Goal: Task Accomplishment & Management: Manage account settings

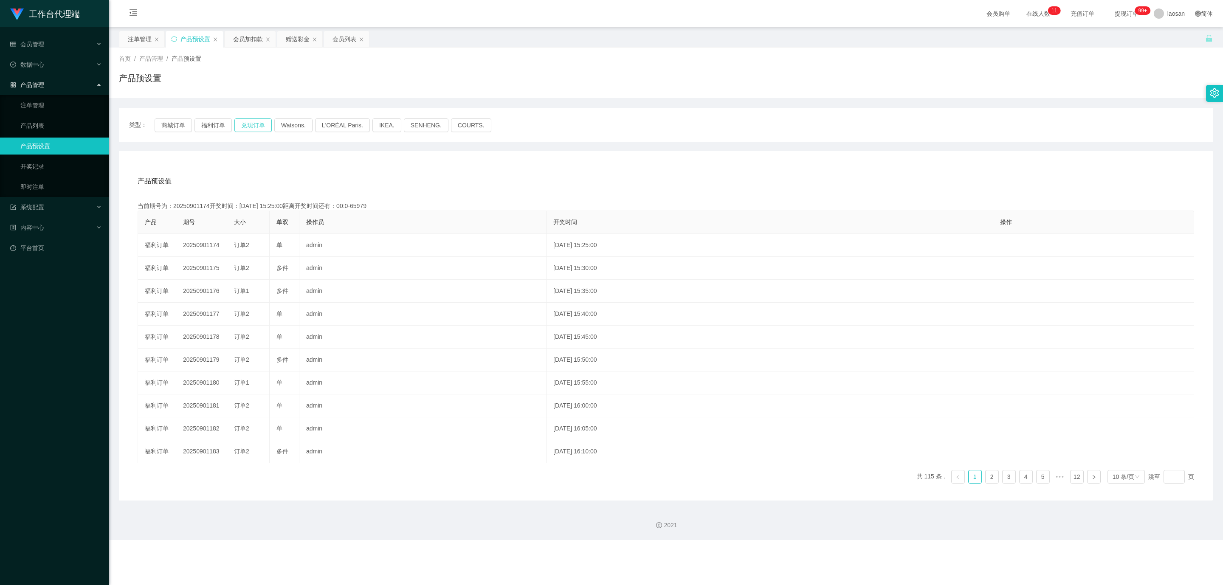
click at [261, 127] on button "兑现订单" at bounding box center [252, 125] width 37 height 14
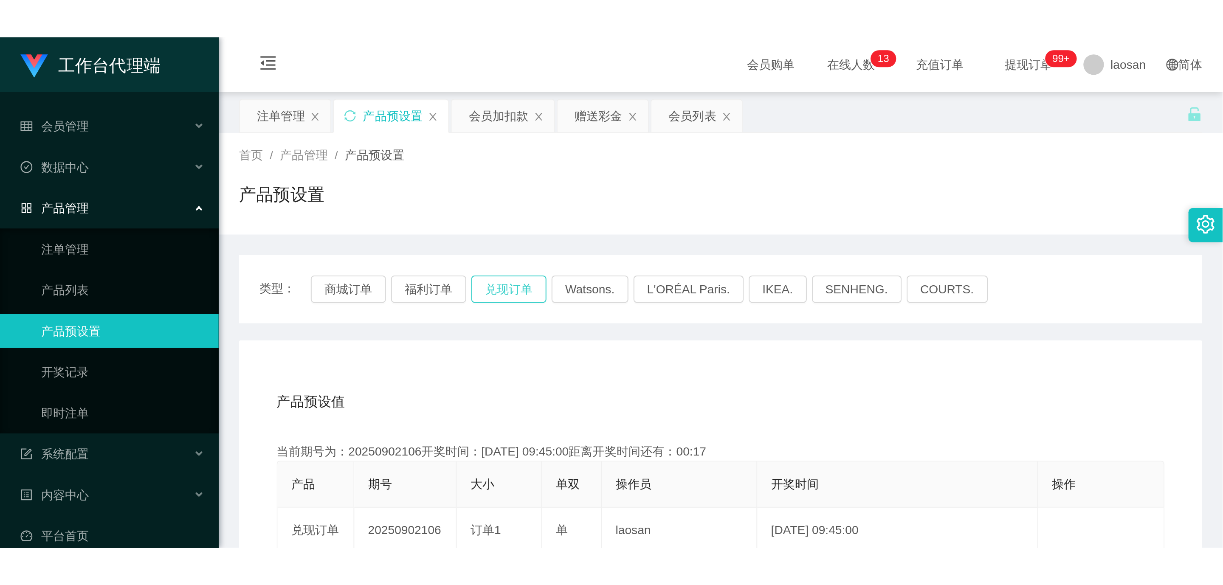
scroll to position [170, 0]
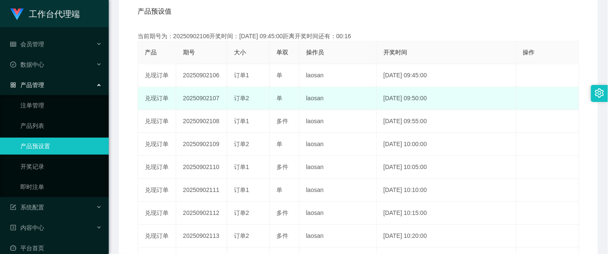
click at [205, 98] on td "20250902107" at bounding box center [201, 98] width 51 height 23
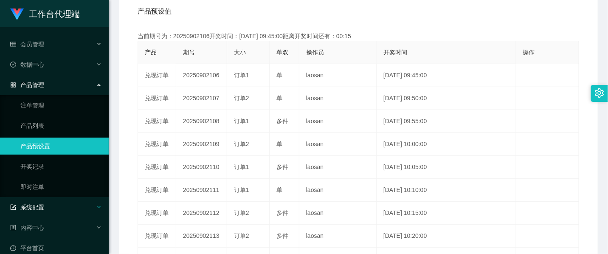
copy td "20250902107"
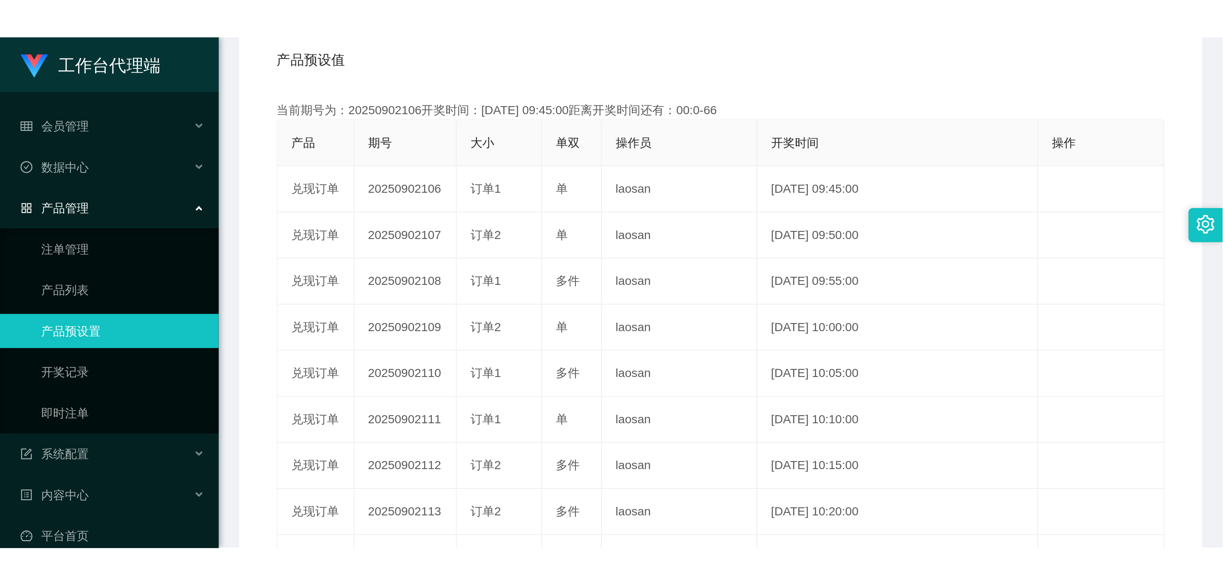
scroll to position [0, 0]
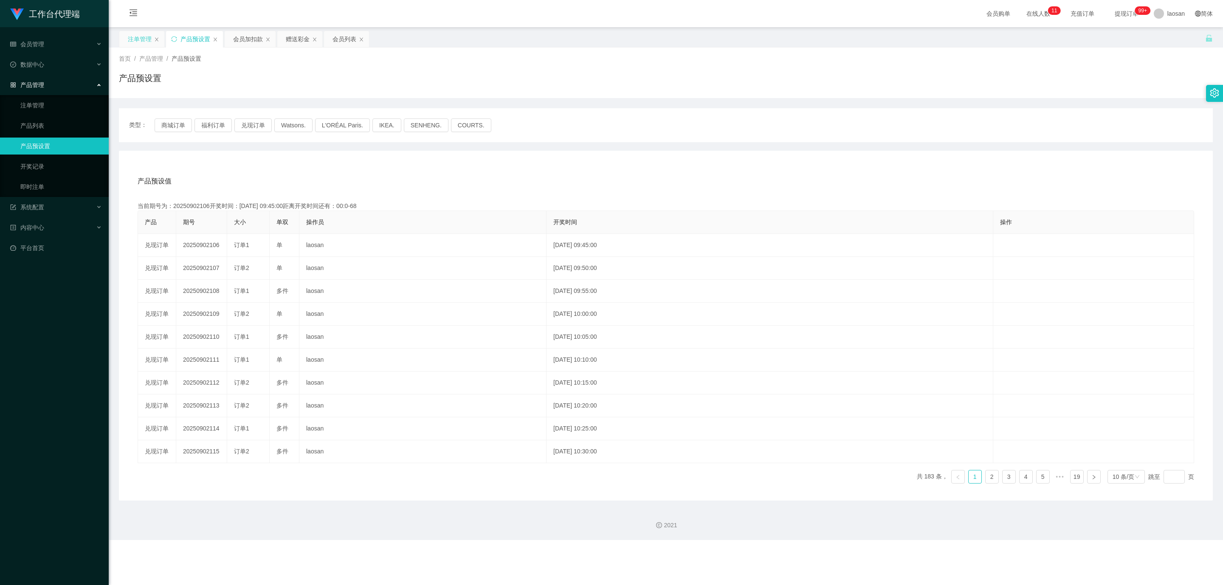
click at [136, 42] on div "注单管理" at bounding box center [140, 39] width 24 height 16
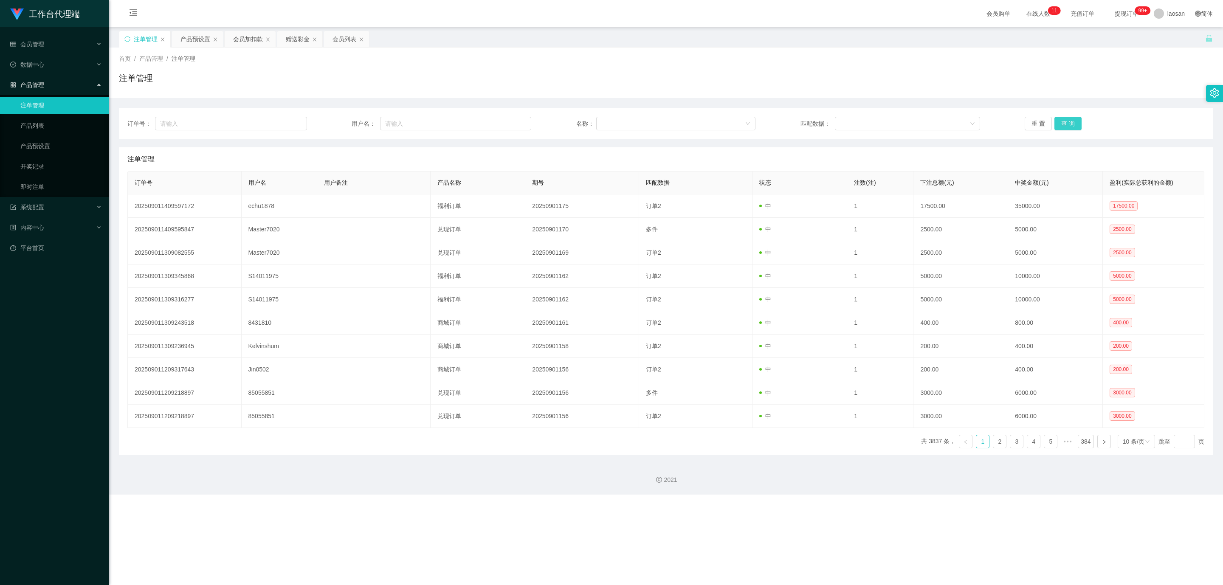
click at [1059, 124] on button "查 询" at bounding box center [1067, 124] width 27 height 14
click at [1074, 126] on button "查 询" at bounding box center [1067, 124] width 27 height 14
click at [1074, 127] on button "查 询" at bounding box center [1067, 124] width 27 height 14
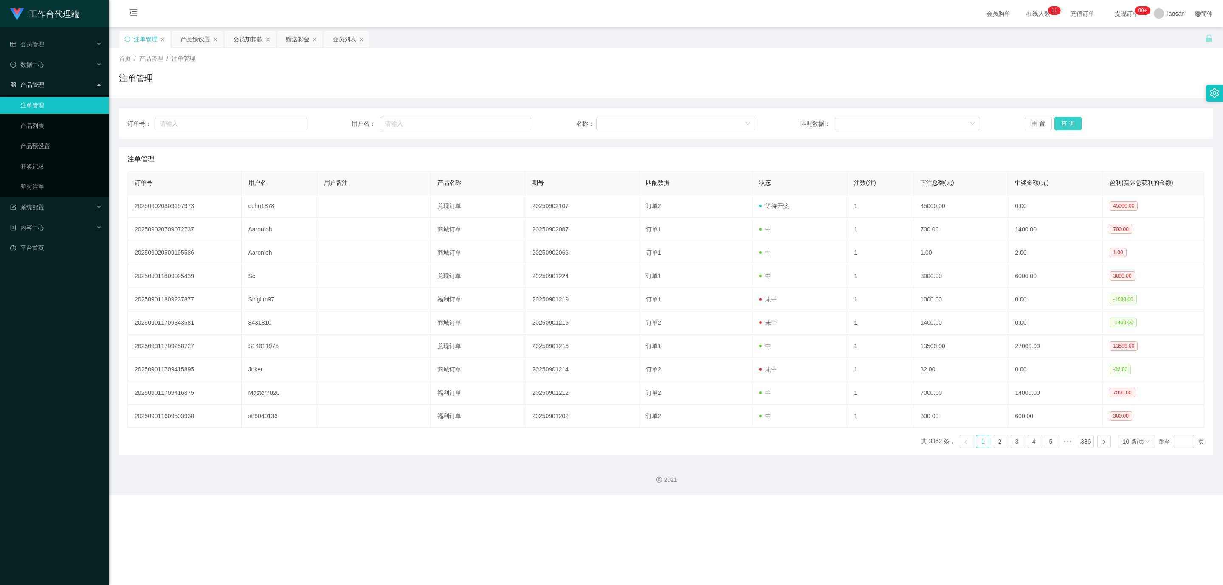
drag, startPoint x: 1073, startPoint y: 118, endPoint x: 1069, endPoint y: 128, distance: 10.1
click at [1073, 118] on button "查 询" at bounding box center [1067, 124] width 27 height 14
click at [248, 41] on div "会员加扣款" at bounding box center [248, 39] width 30 height 16
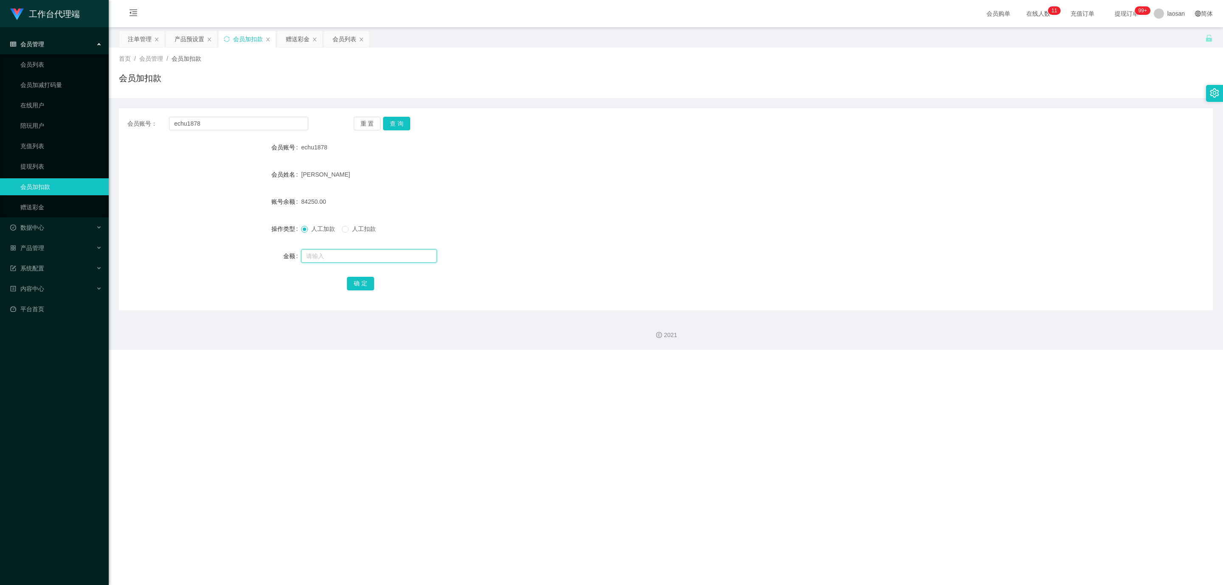
click at [330, 254] on input "text" at bounding box center [369, 256] width 136 height 14
click at [343, 258] on input "text" at bounding box center [369, 256] width 136 height 14
type input "5750"
click at [353, 283] on button "确 定" at bounding box center [360, 284] width 27 height 14
click at [394, 125] on button "查 询" at bounding box center [396, 124] width 27 height 14
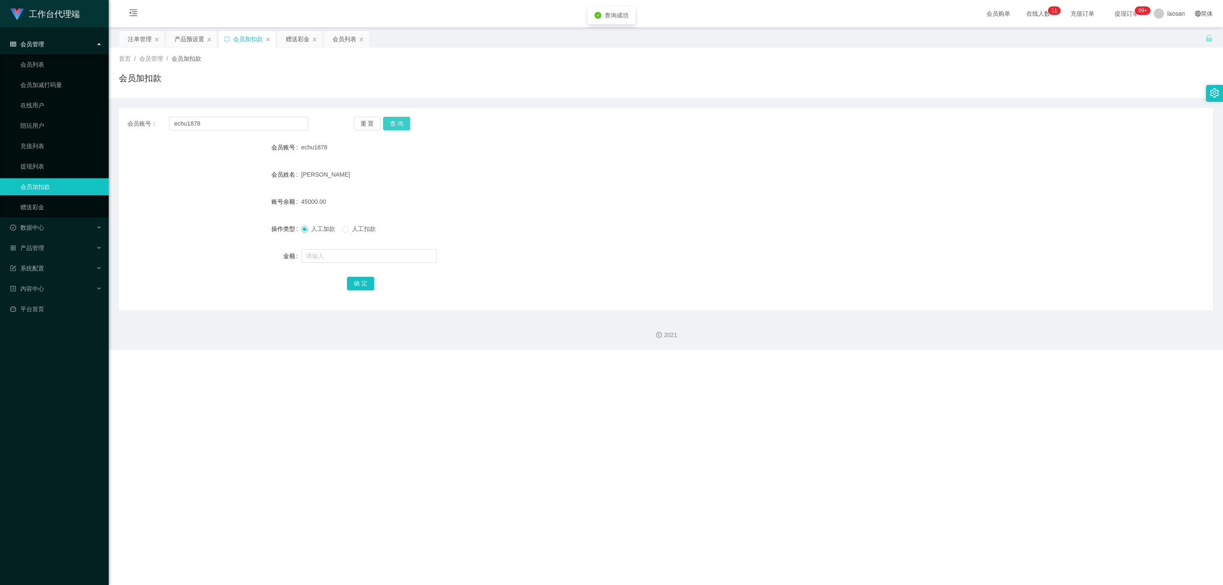
click at [394, 125] on button "查 询" at bounding box center [396, 124] width 27 height 14
drag, startPoint x: 217, startPoint y: 122, endPoint x: 175, endPoint y: 122, distance: 41.6
click at [175, 122] on input "echu1878" at bounding box center [238, 124] width 139 height 14
click at [190, 37] on div "产品预设置" at bounding box center [190, 39] width 30 height 16
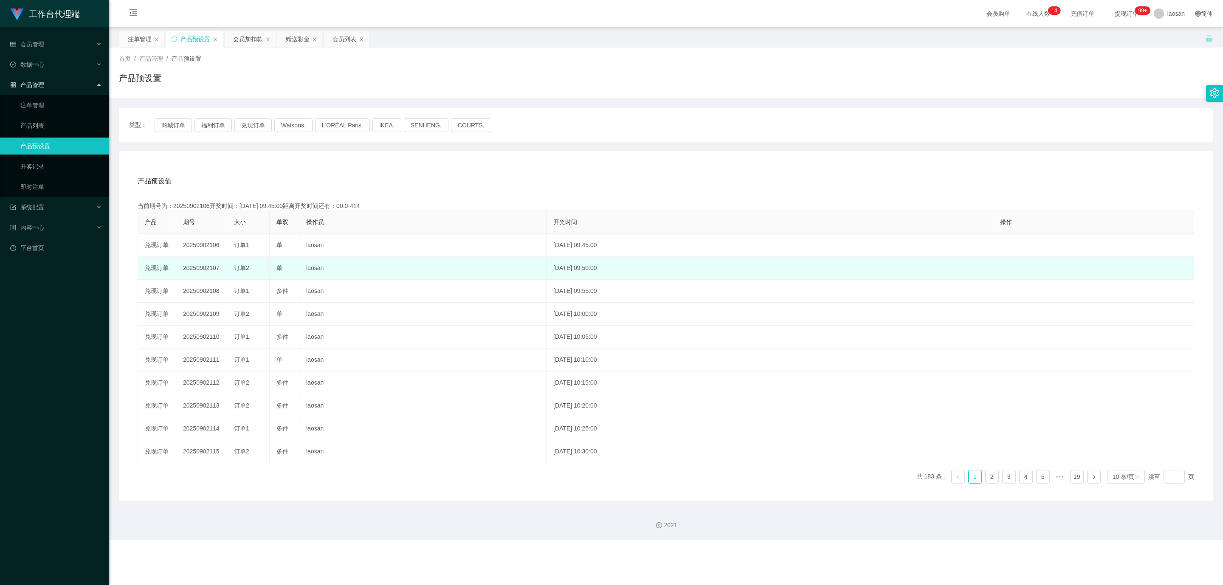
click at [209, 267] on td "20250902107" at bounding box center [201, 268] width 51 height 23
copy td "20250902107"
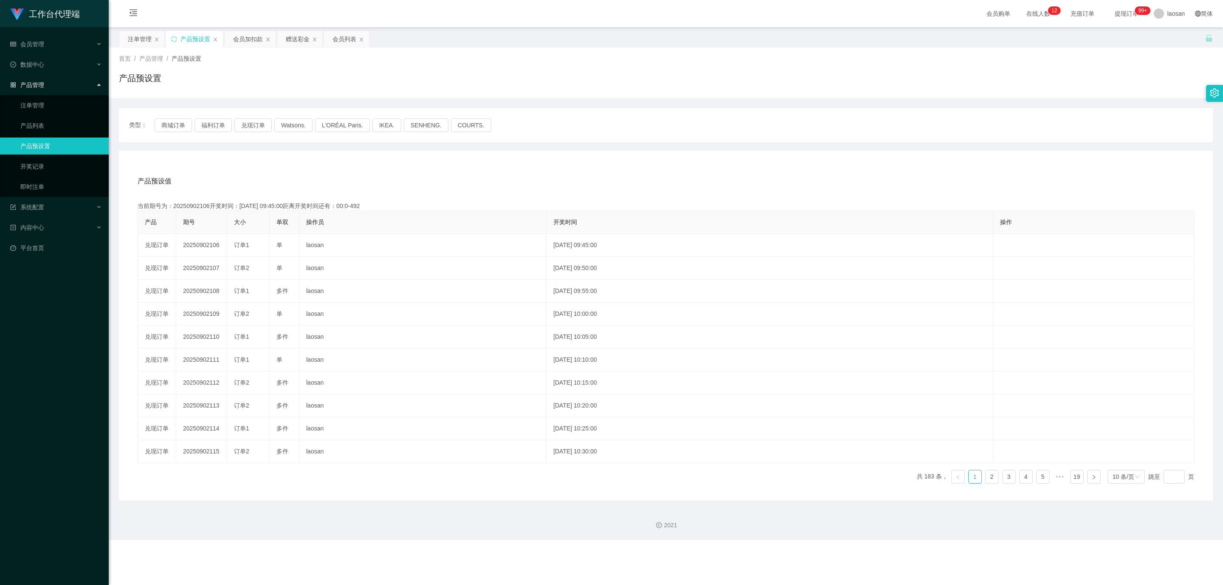
click at [646, 176] on div "产品预设值 添加期号" at bounding box center [666, 181] width 1056 height 24
click at [248, 42] on div "会员加扣款" at bounding box center [248, 39] width 30 height 16
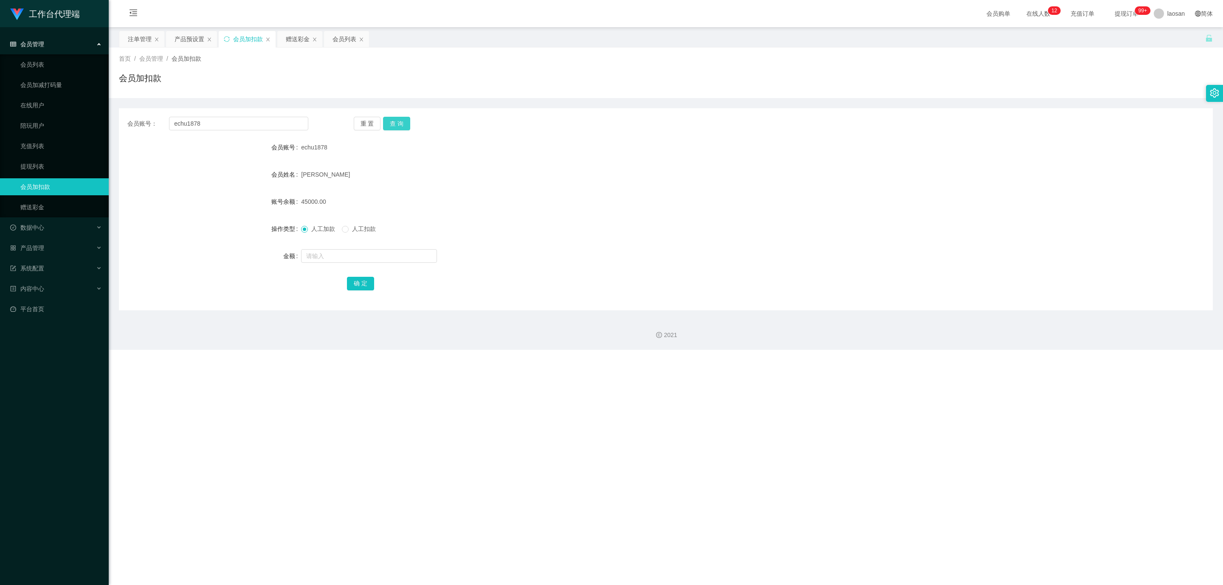
click at [398, 120] on button "查 询" at bounding box center [396, 124] width 27 height 14
